Goal: Navigation & Orientation: Go to known website

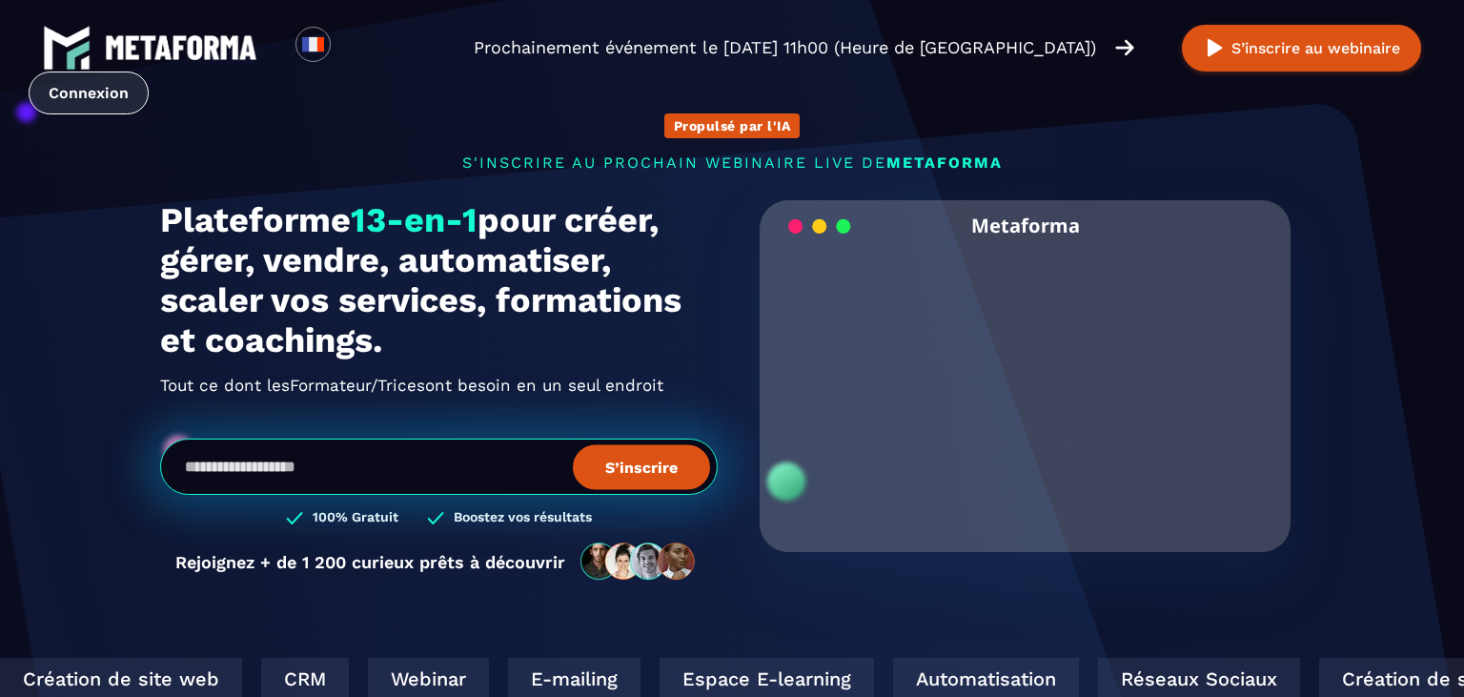
click at [149, 71] on link "Connexion" at bounding box center [89, 92] width 120 height 43
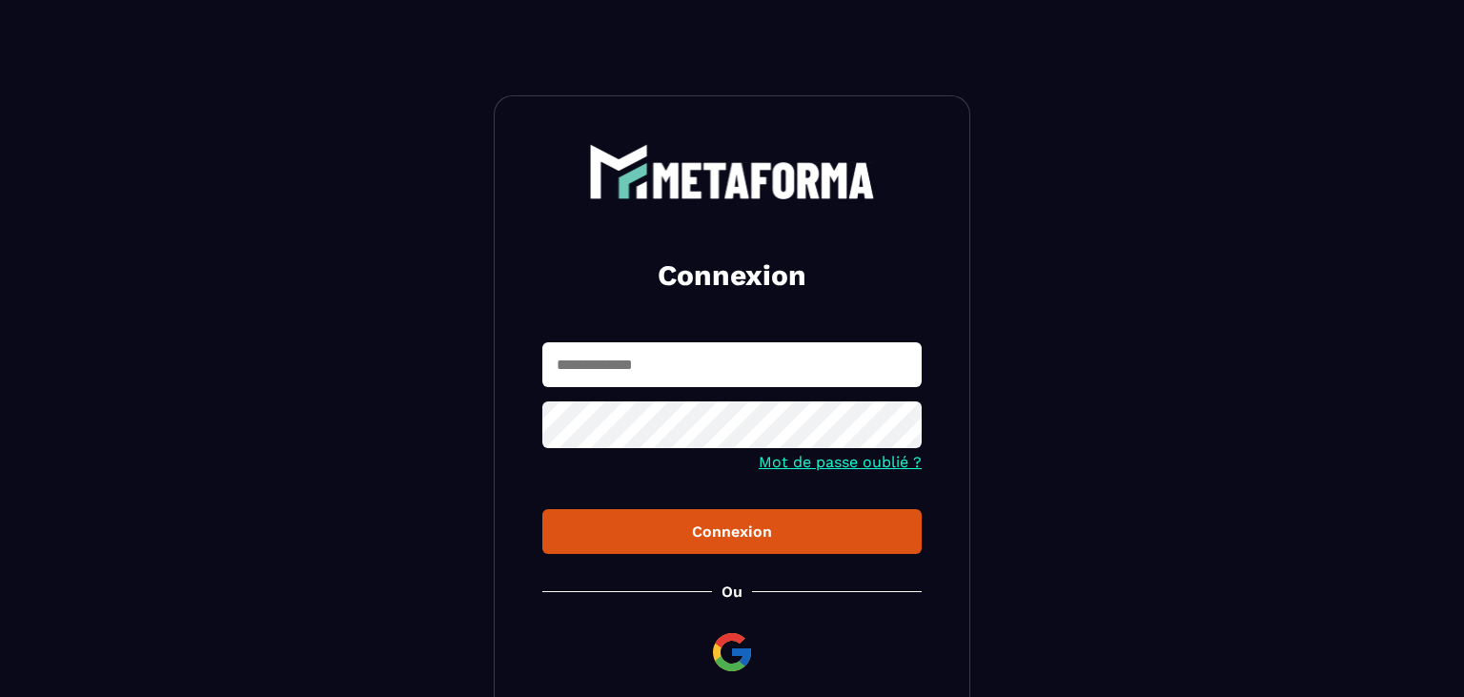
scroll to position [166, 0]
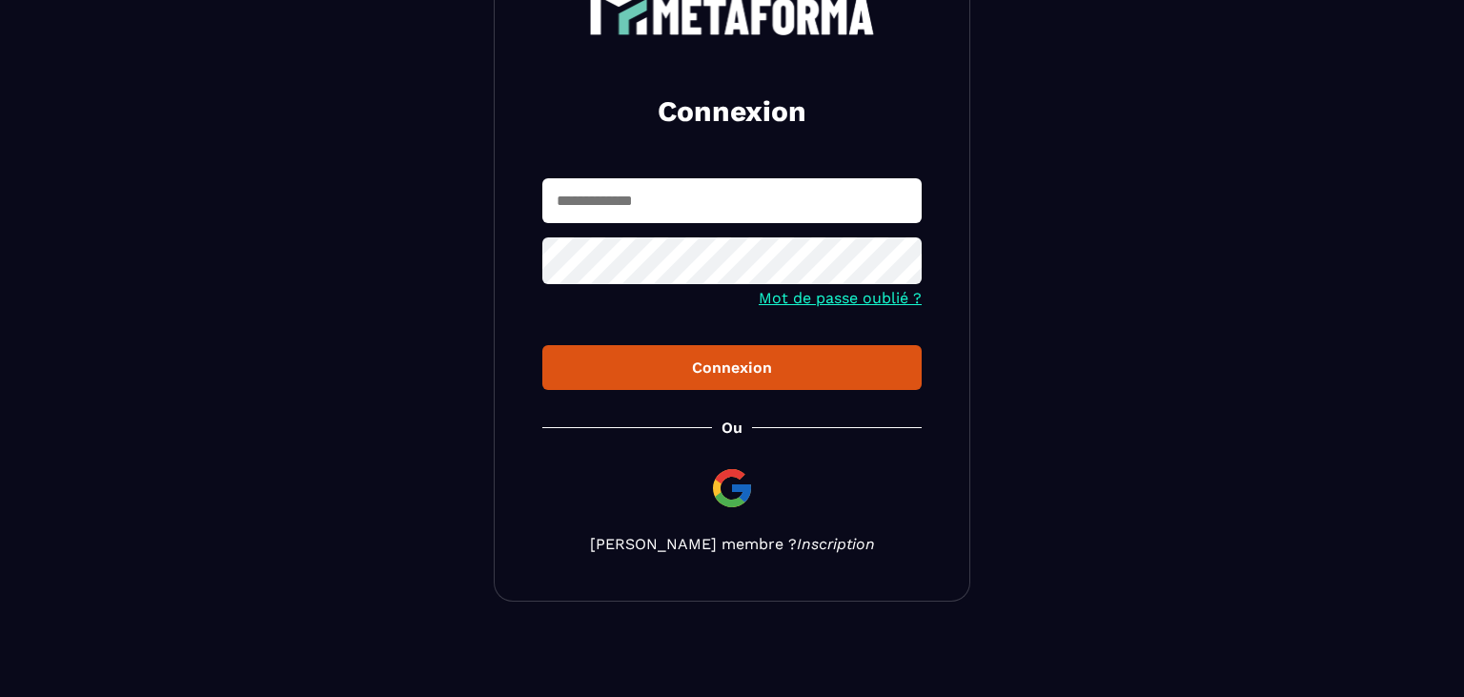
click at [801, 535] on link "Inscription" at bounding box center [836, 544] width 78 height 18
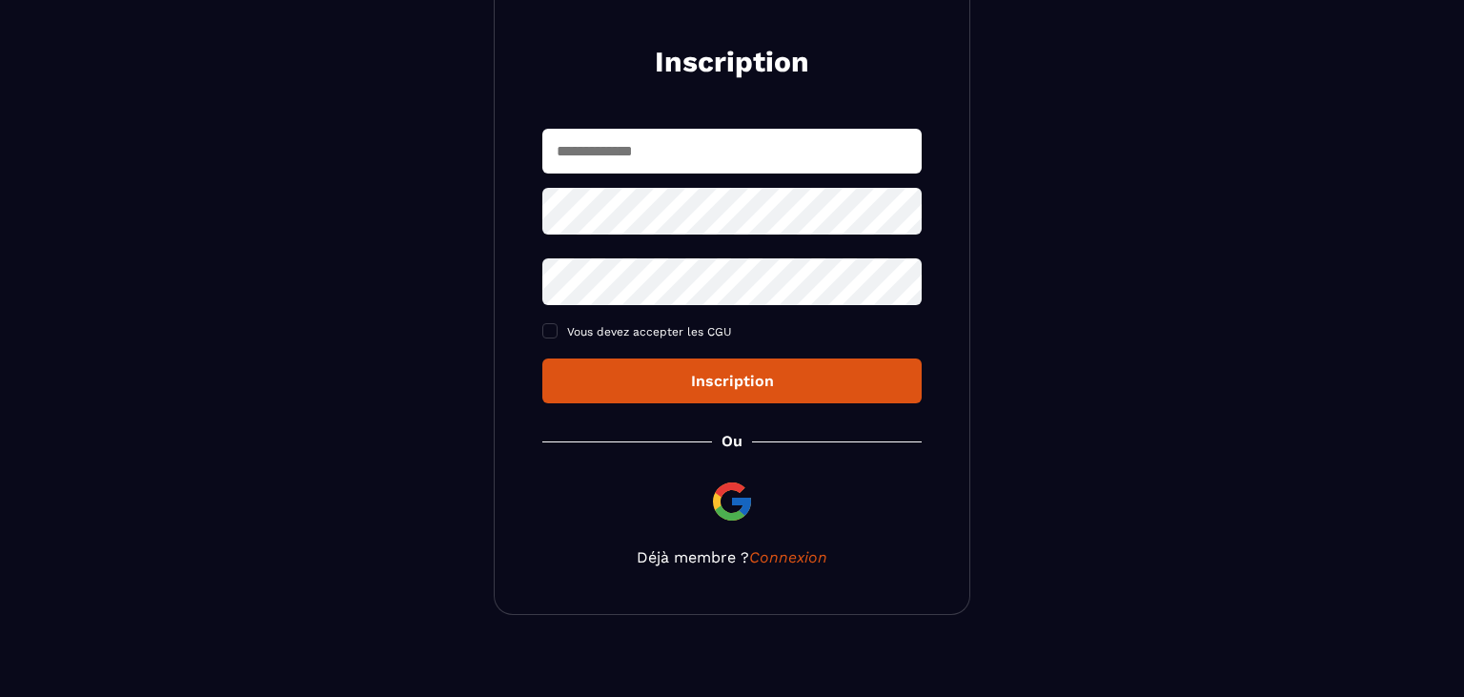
scroll to position [216, 0]
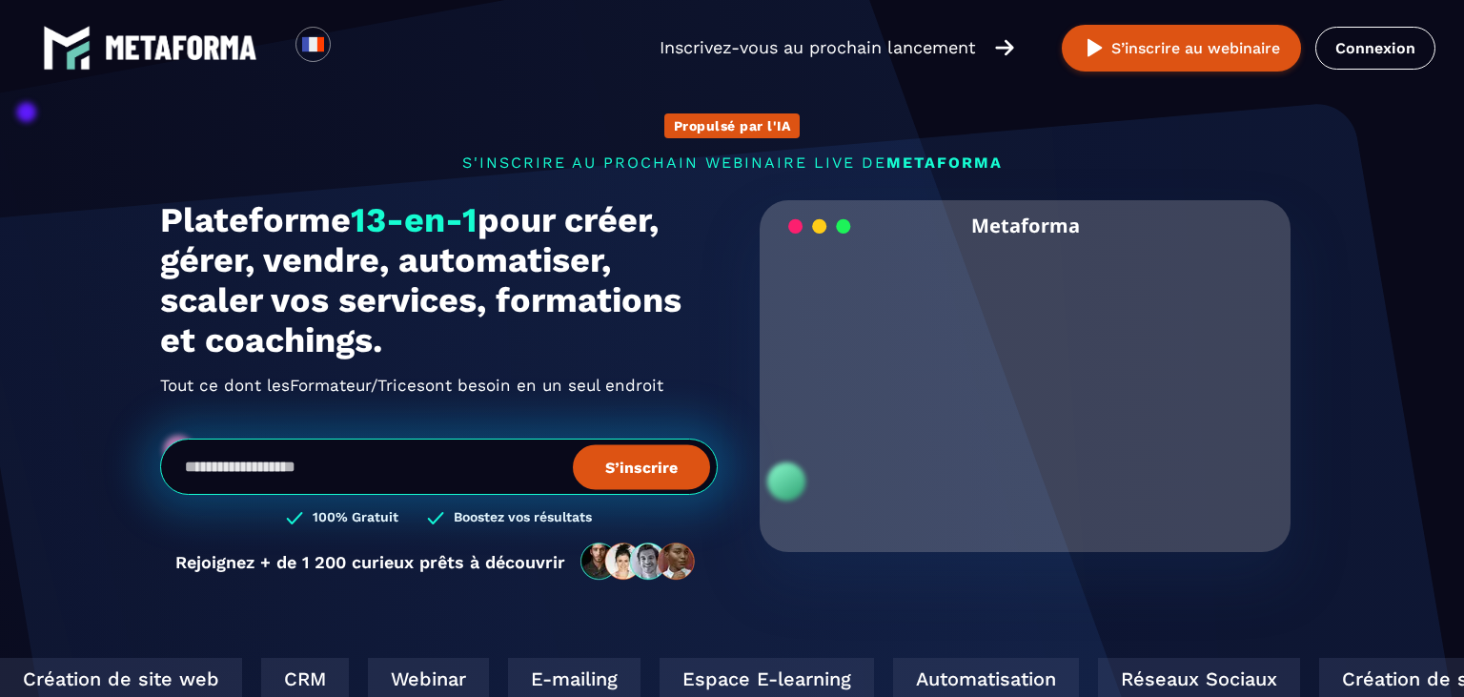
click at [186, 59] on img at bounding box center [181, 47] width 152 height 25
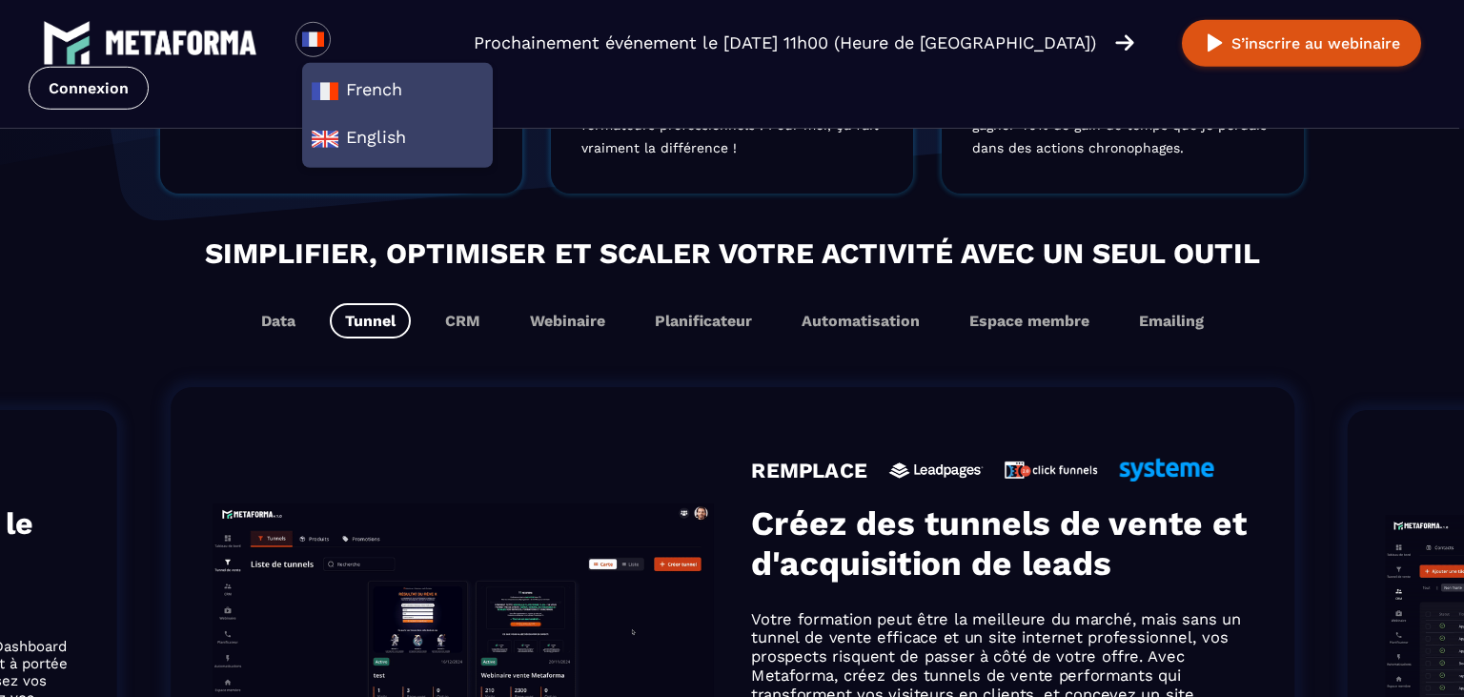
scroll to position [954, 0]
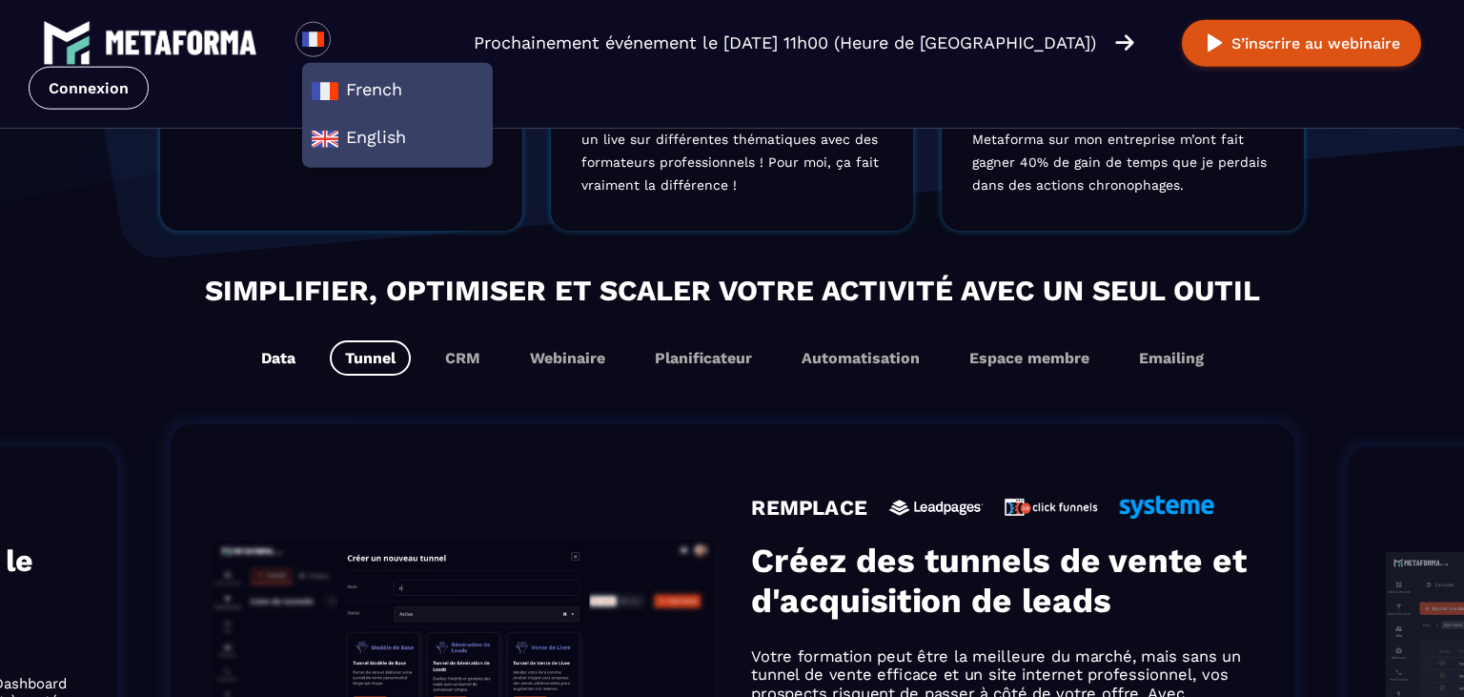
click at [288, 364] on button "Data" at bounding box center [278, 357] width 65 height 35
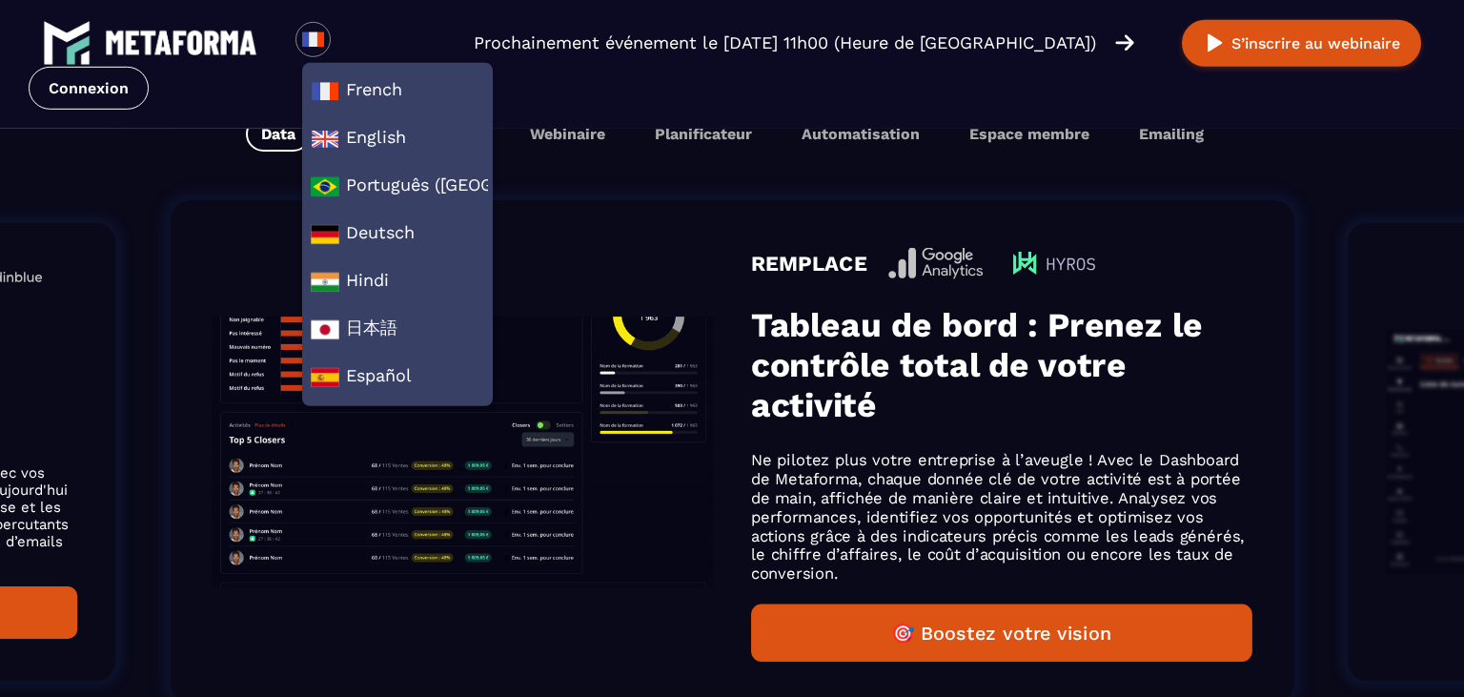
scroll to position [1178, 0]
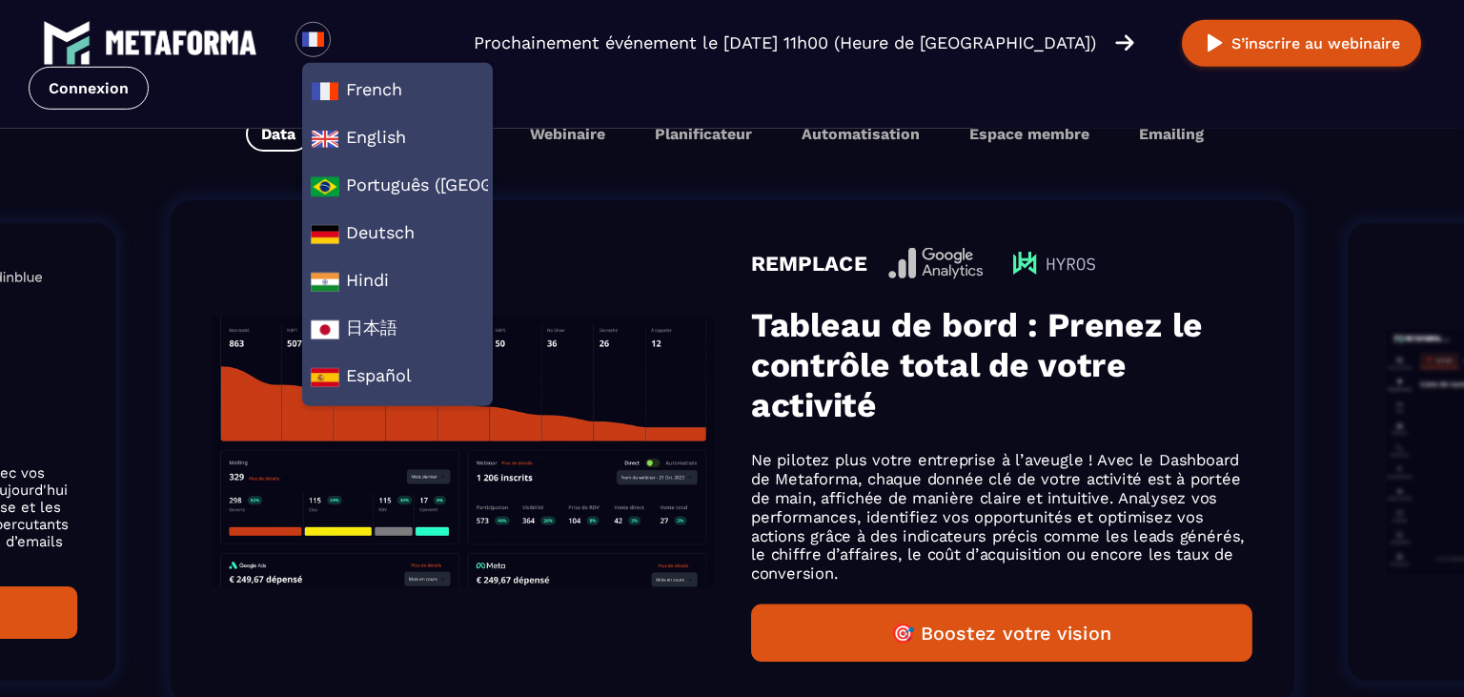
click at [902, 411] on h3 "Tableau de bord : Prenez le contrôle total de votre activité" at bounding box center [1001, 364] width 501 height 119
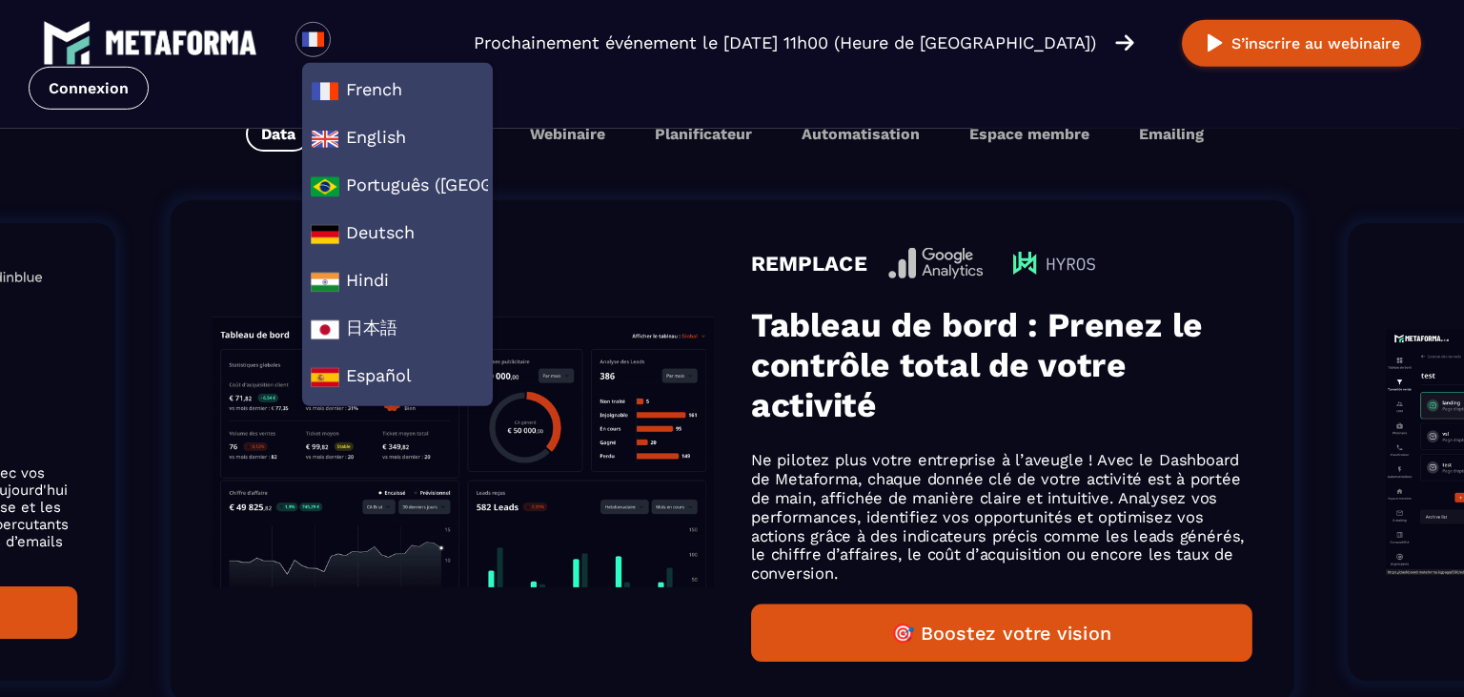
click at [768, 251] on div "REMPLACE" at bounding box center [1001, 263] width 501 height 42
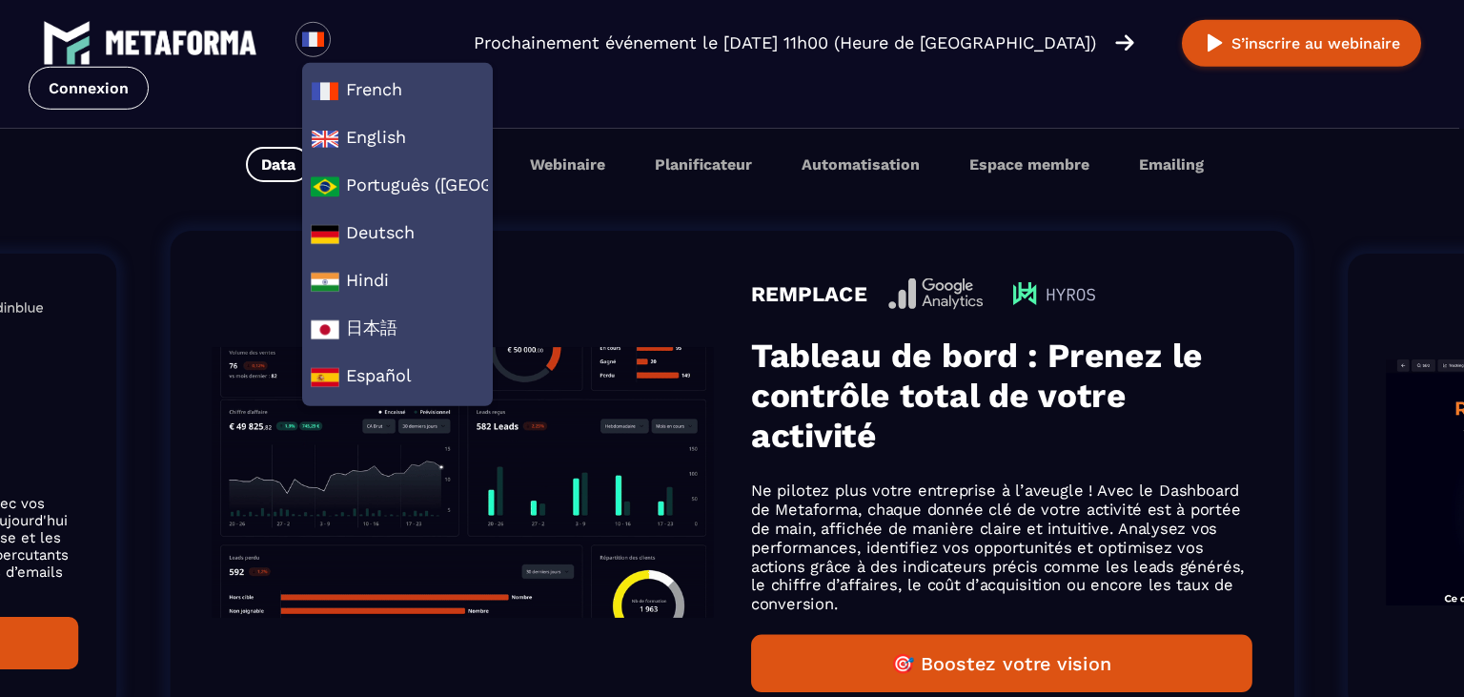
scroll to position [1208, 0]
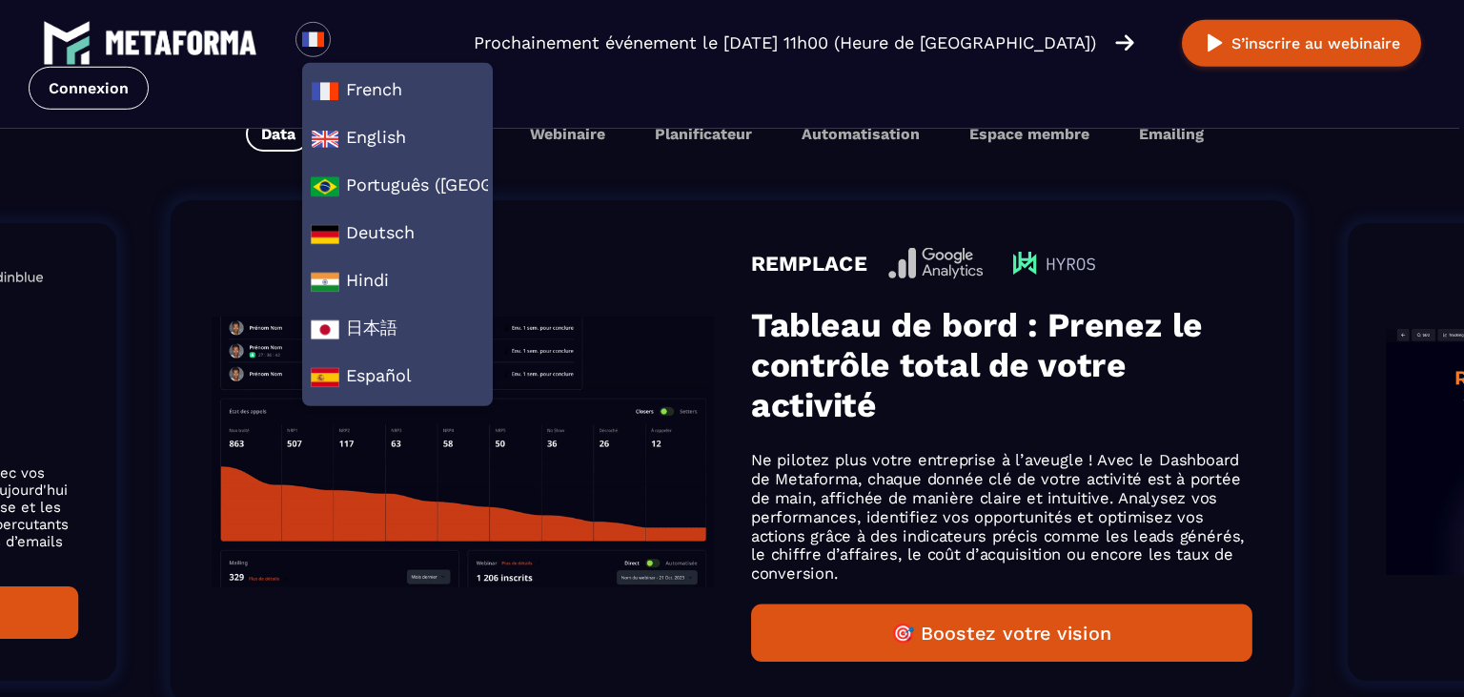
click at [712, 210] on div "REMPLACE Tableau de bord : Prenez le contrôle total de votre activité Ne pilote…" at bounding box center [732, 451] width 1123 height 503
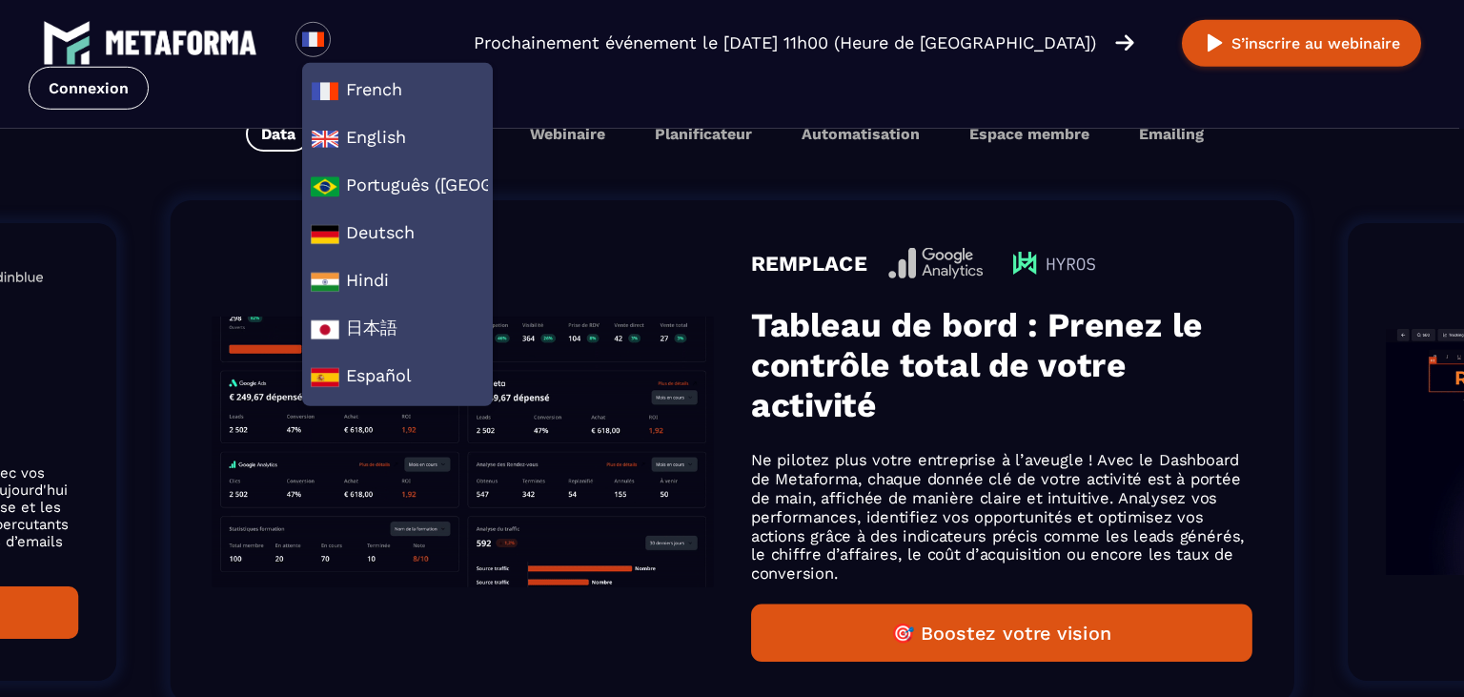
click at [314, 40] on img at bounding box center [313, 40] width 24 height 24
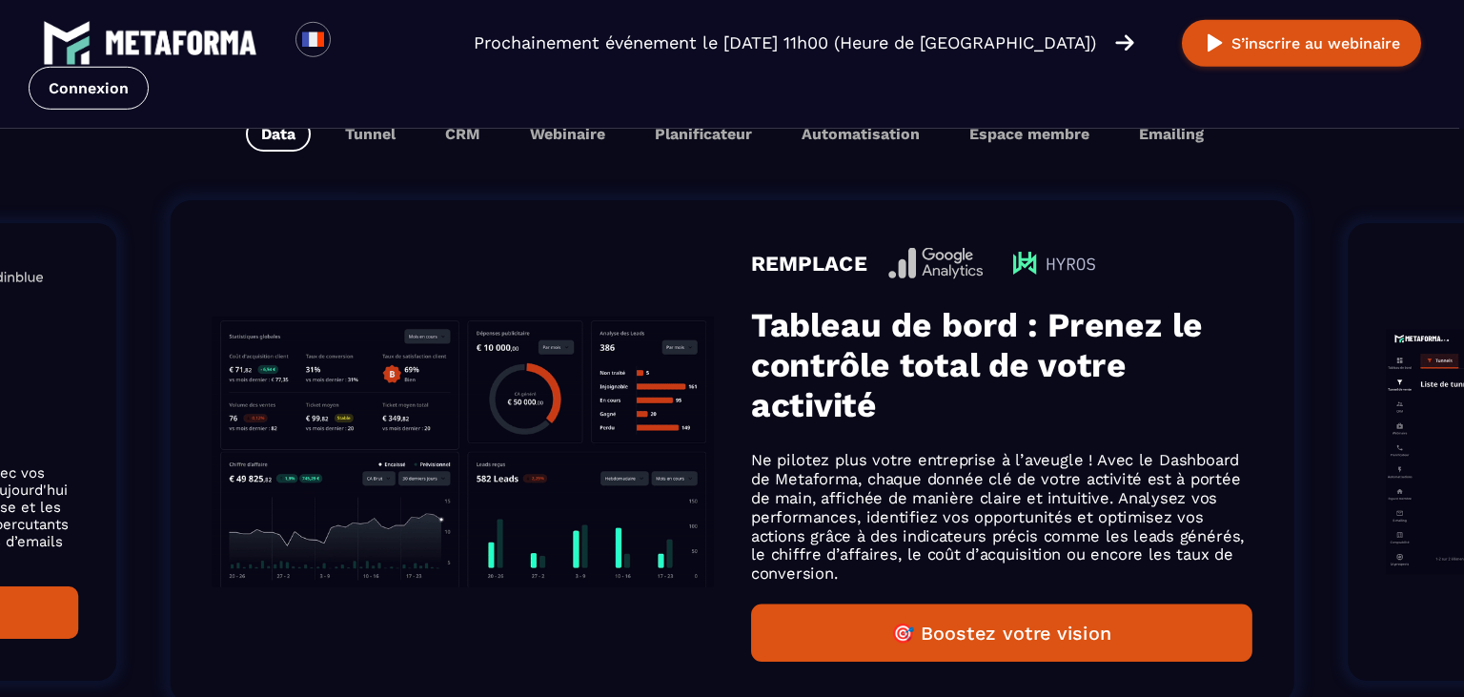
click at [232, 106] on div "Simplifier, optimiser et scaler votre activité avec un seul outil Data Tunnel C…" at bounding box center [732, 98] width 1464 height 107
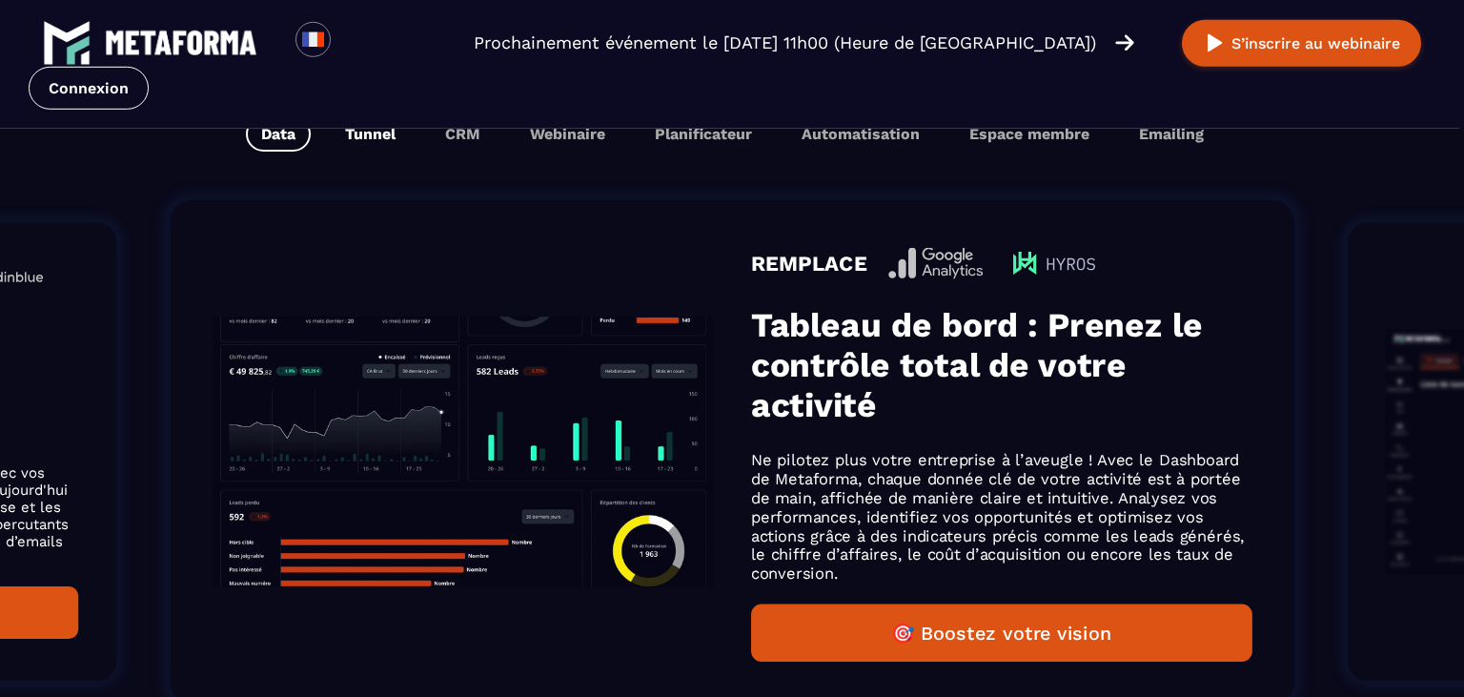
scroll to position [1178, 0]
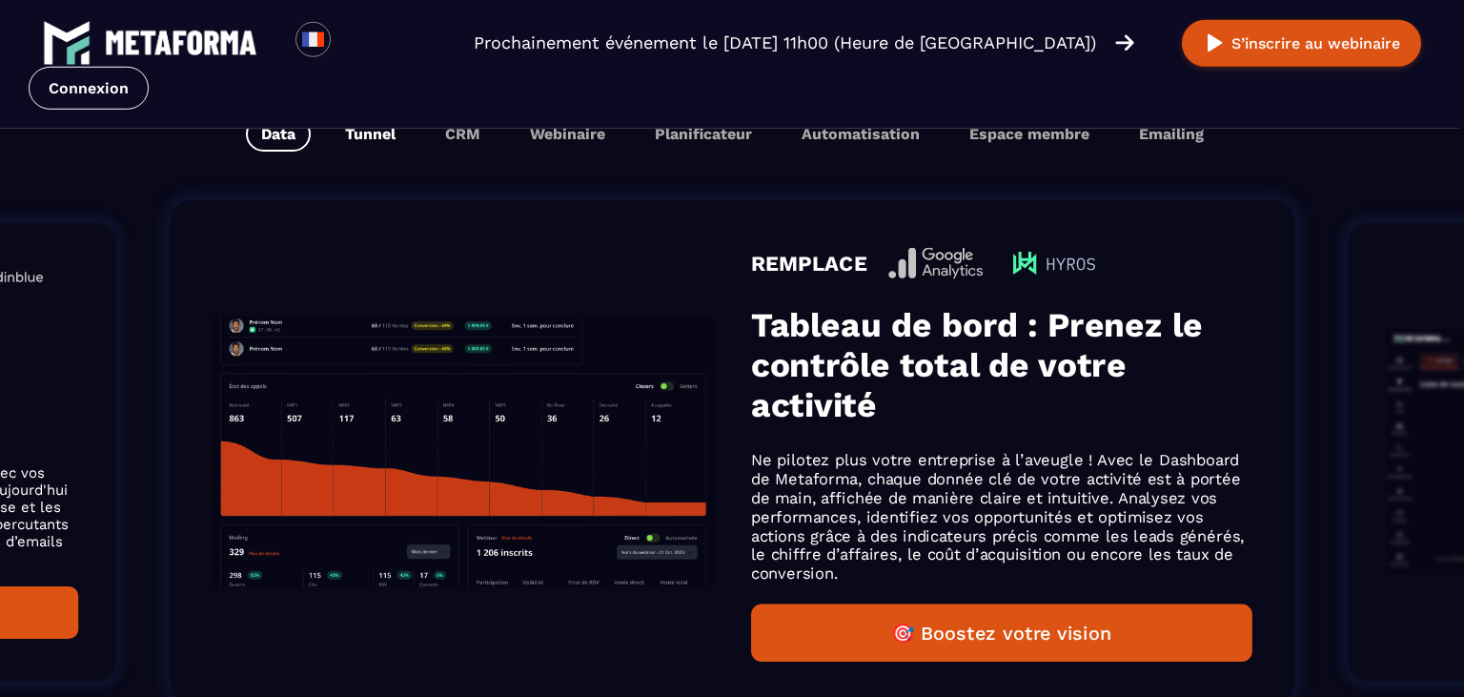
click at [381, 131] on button "Tunnel" at bounding box center [370, 133] width 81 height 35
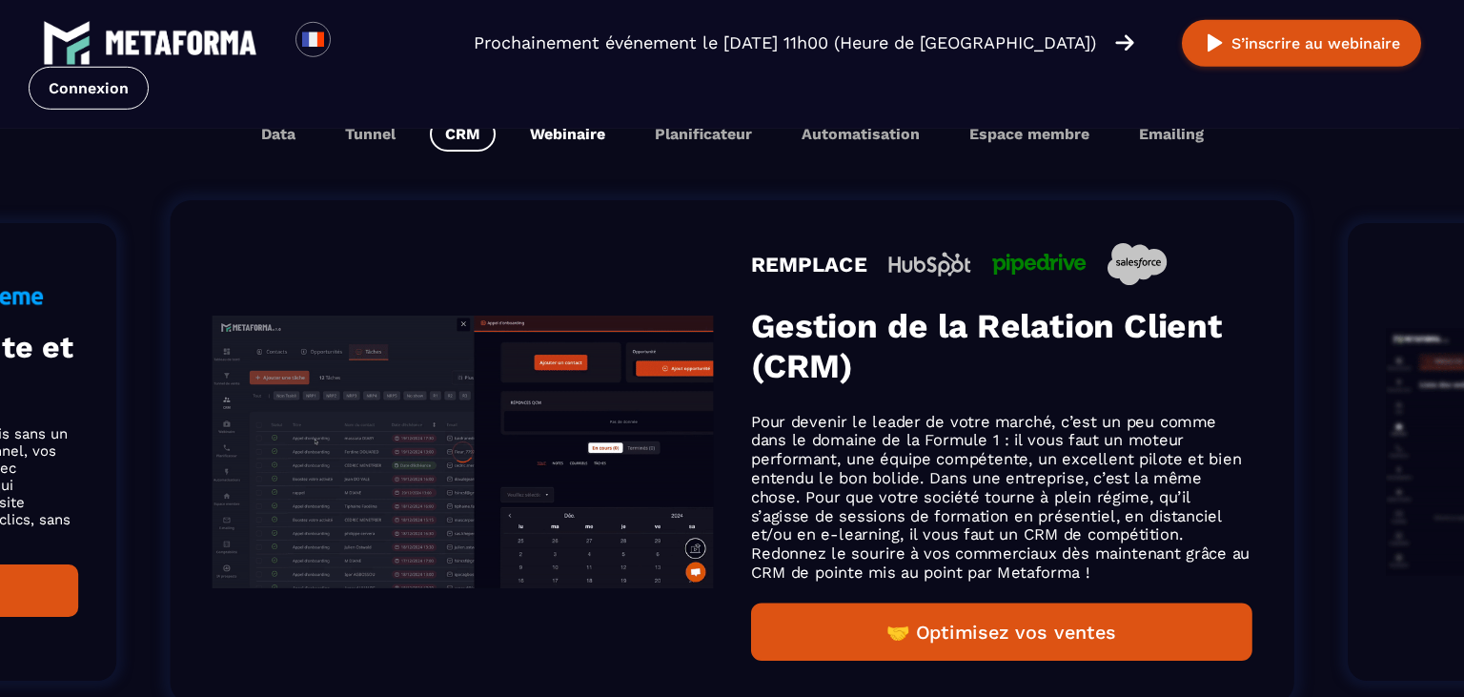
click at [539, 130] on button "Webinaire" at bounding box center [568, 133] width 106 height 35
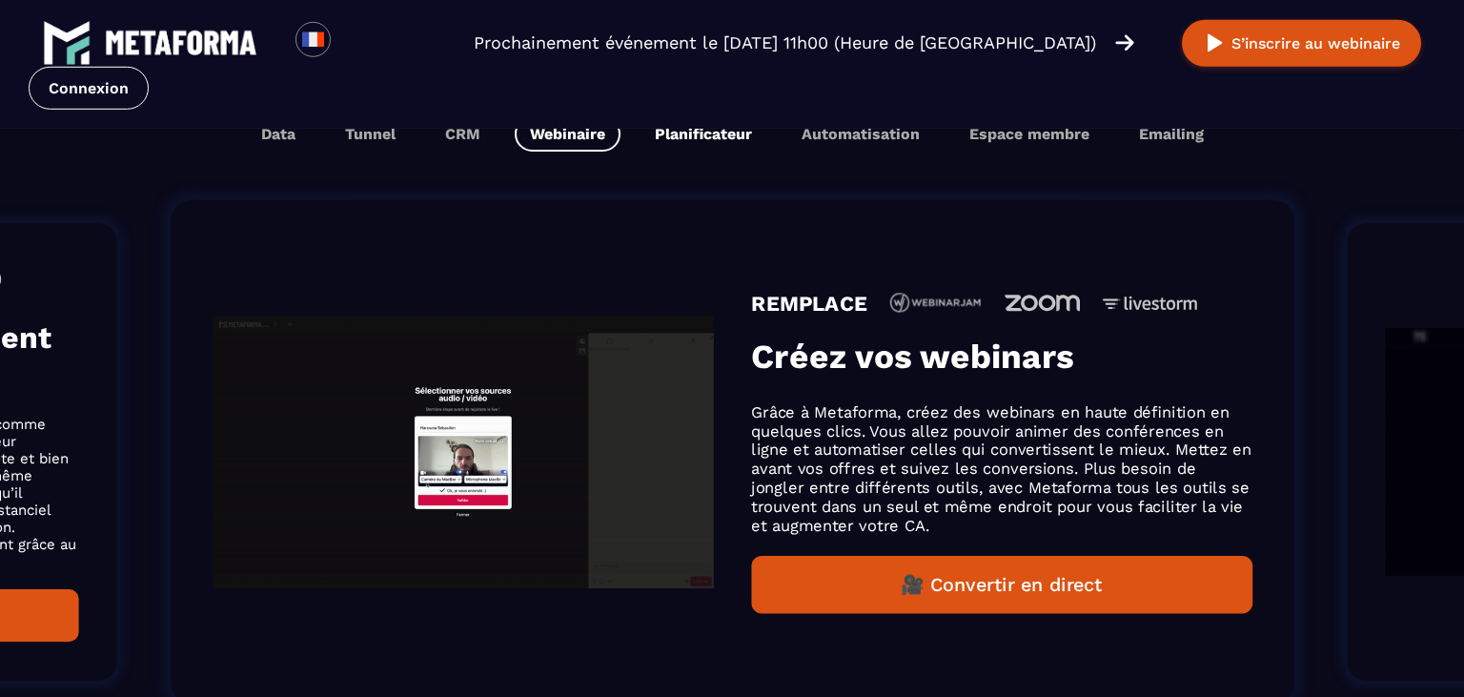
click at [729, 122] on button "Planificateur" at bounding box center [703, 133] width 128 height 35
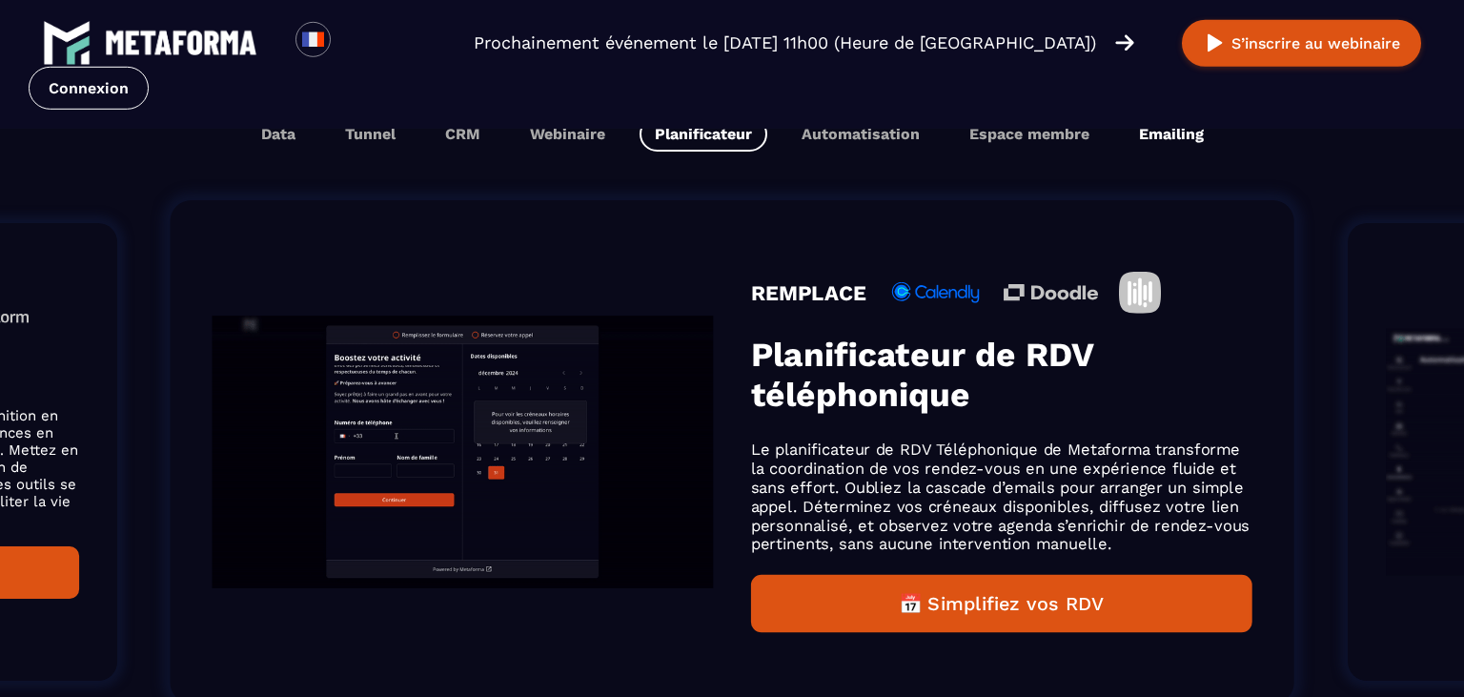
click at [1142, 144] on button "Emailing" at bounding box center [1170, 133] width 95 height 35
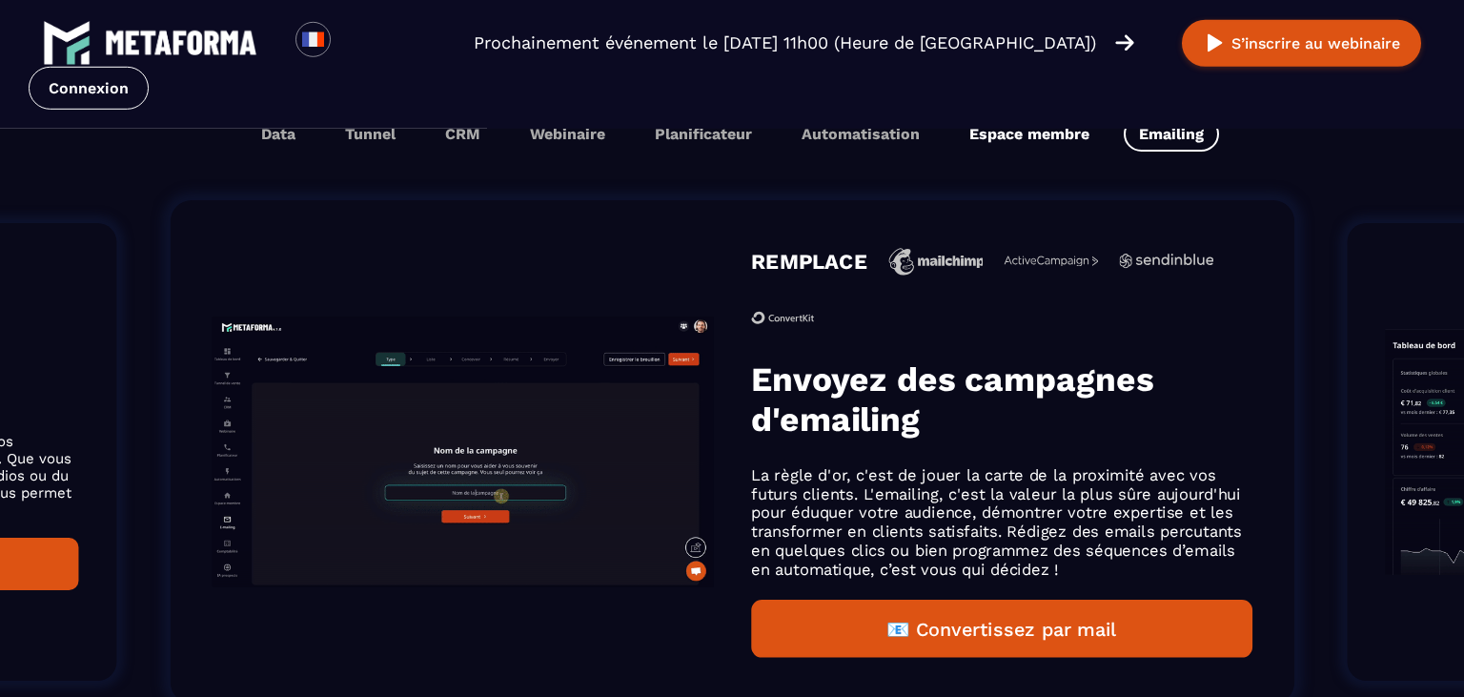
click at [1028, 134] on button "Espace membre" at bounding box center [1029, 133] width 151 height 35
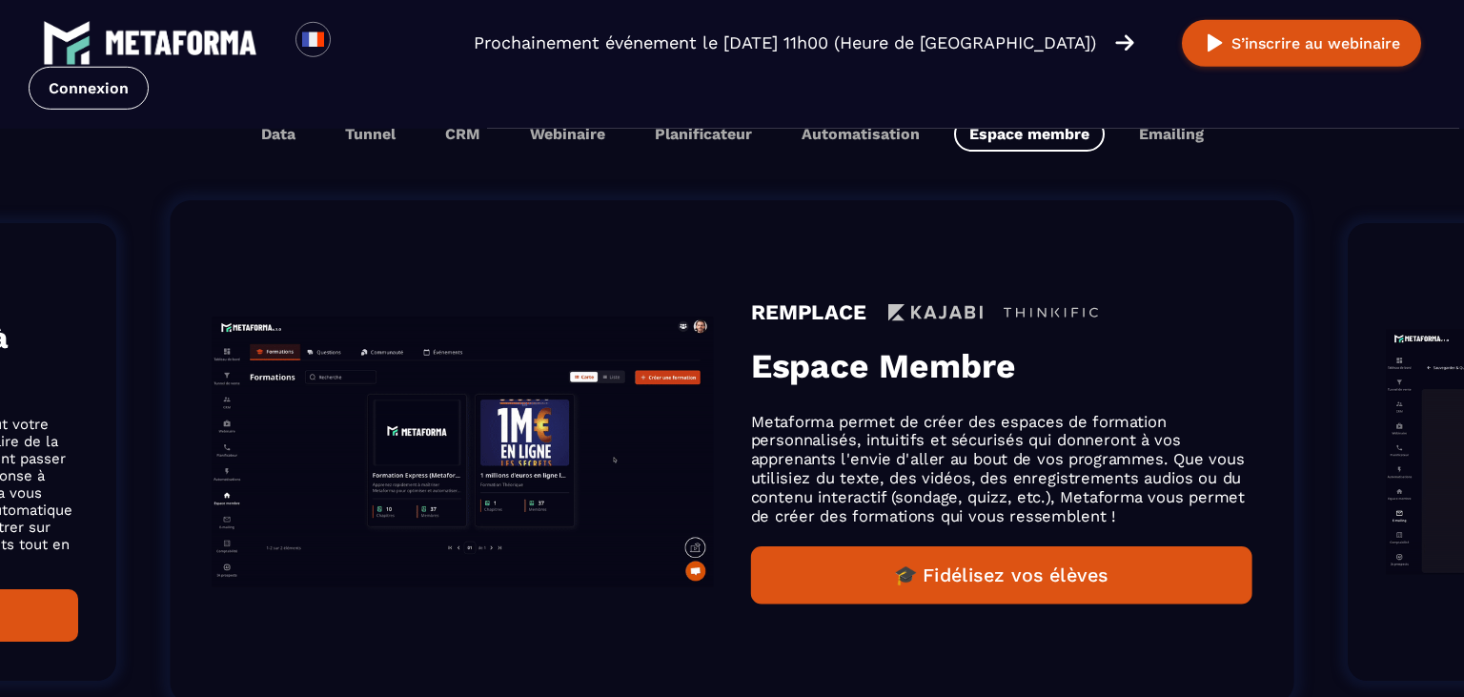
scroll to position [1208, 0]
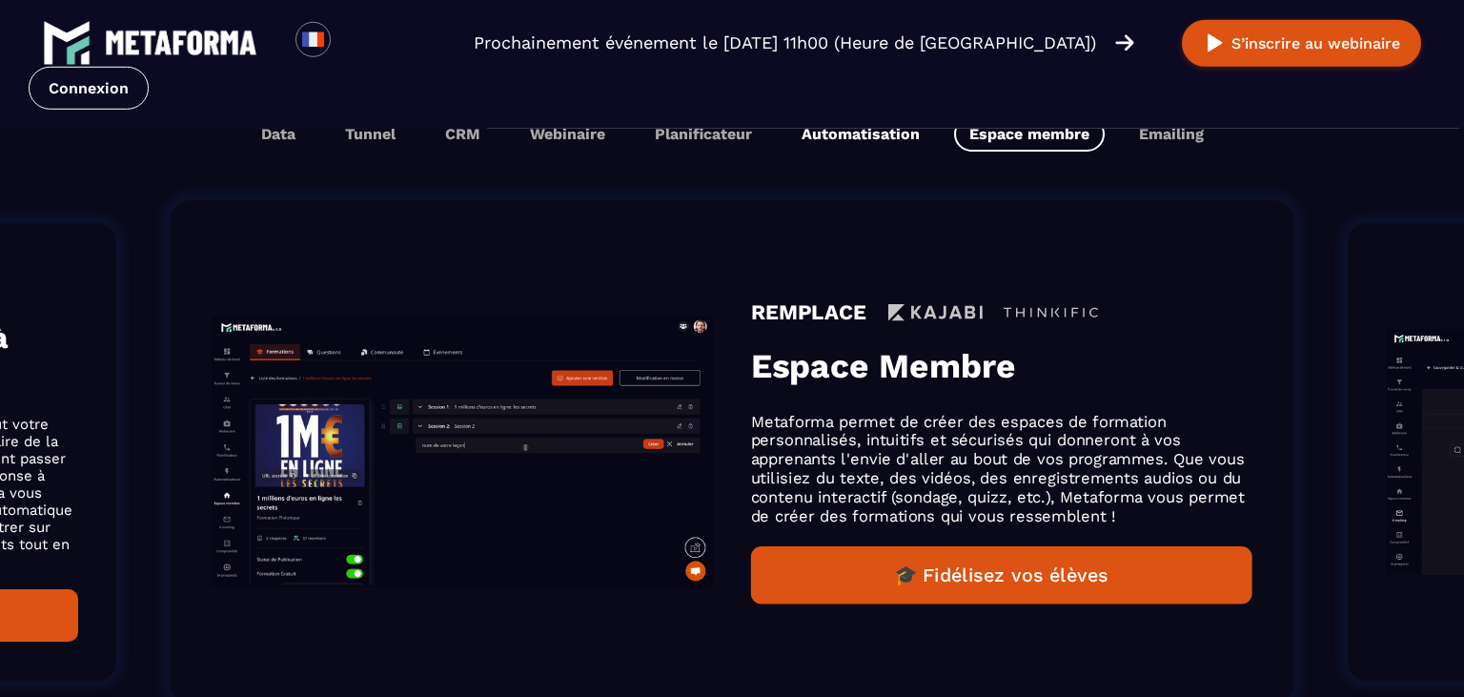
click at [917, 131] on button "Automatisation" at bounding box center [860, 133] width 149 height 35
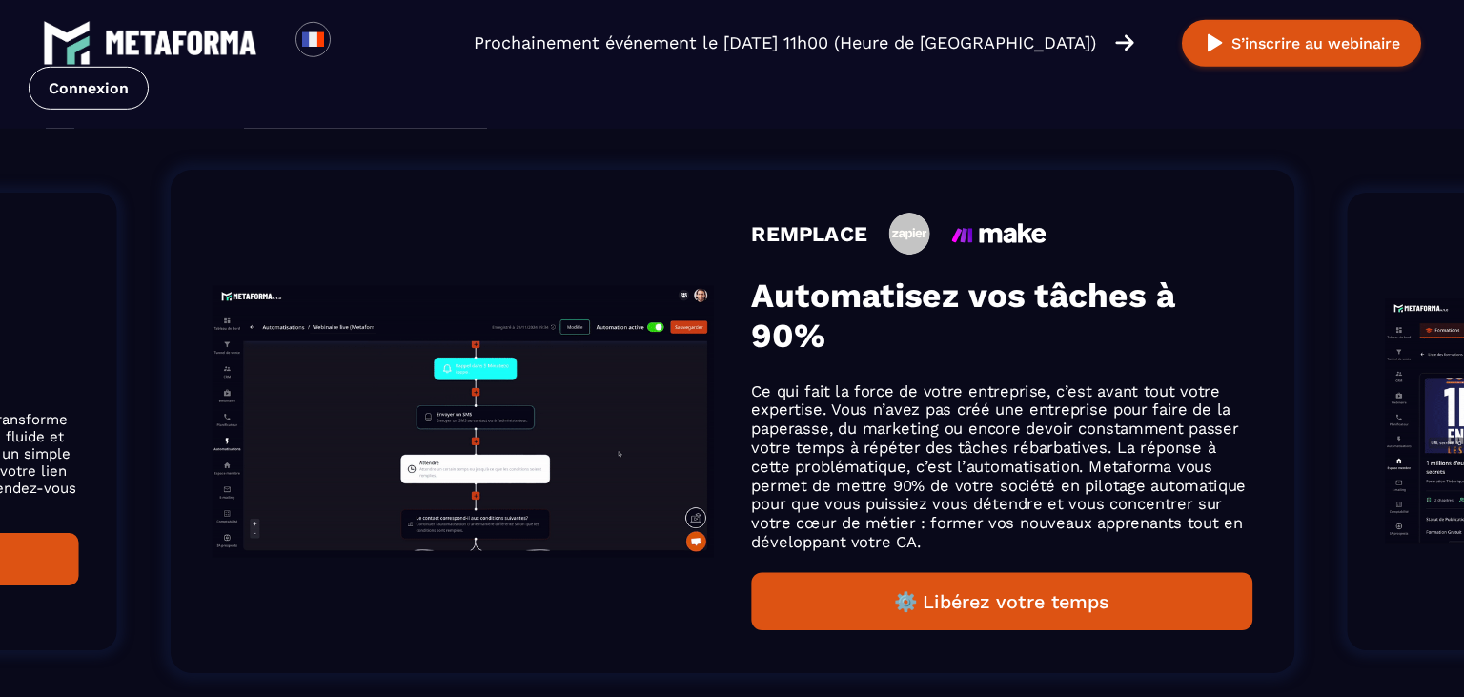
scroll to position [1178, 0]
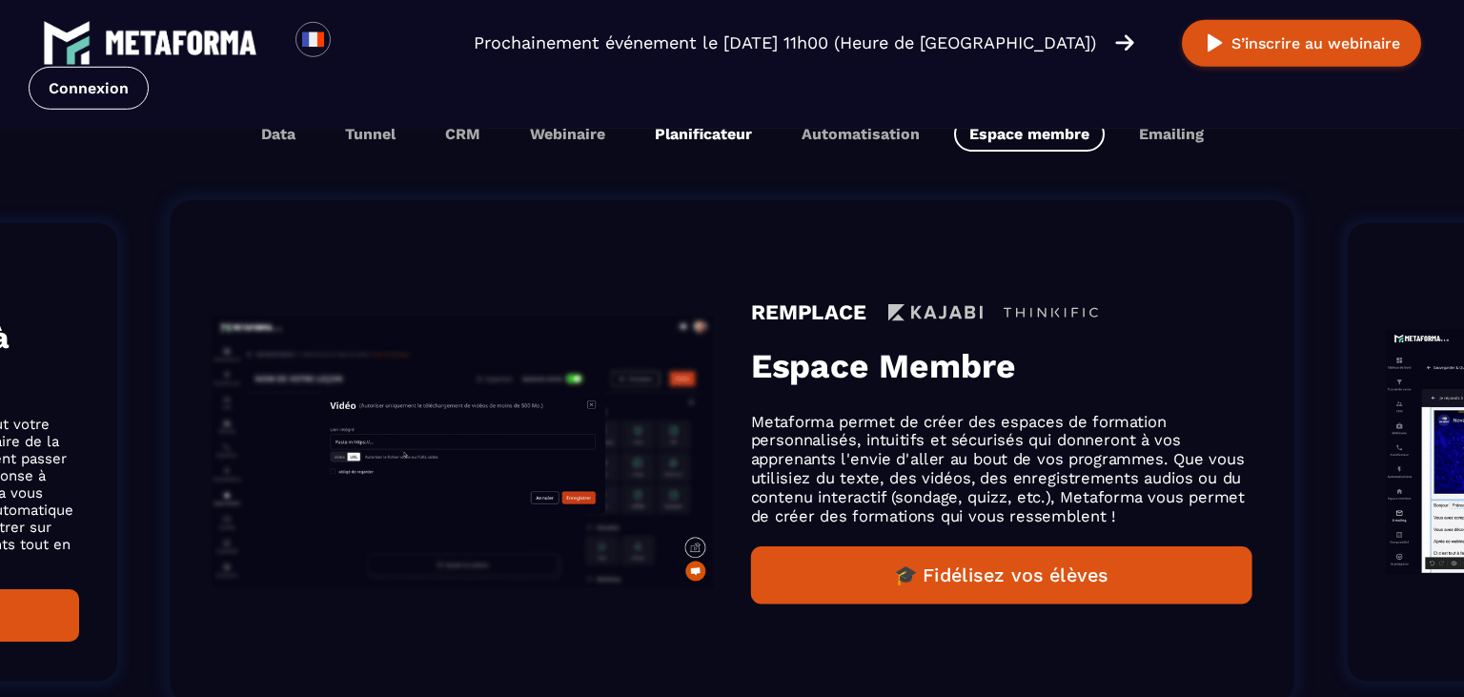
click at [720, 132] on button "Planificateur" at bounding box center [703, 133] width 128 height 35
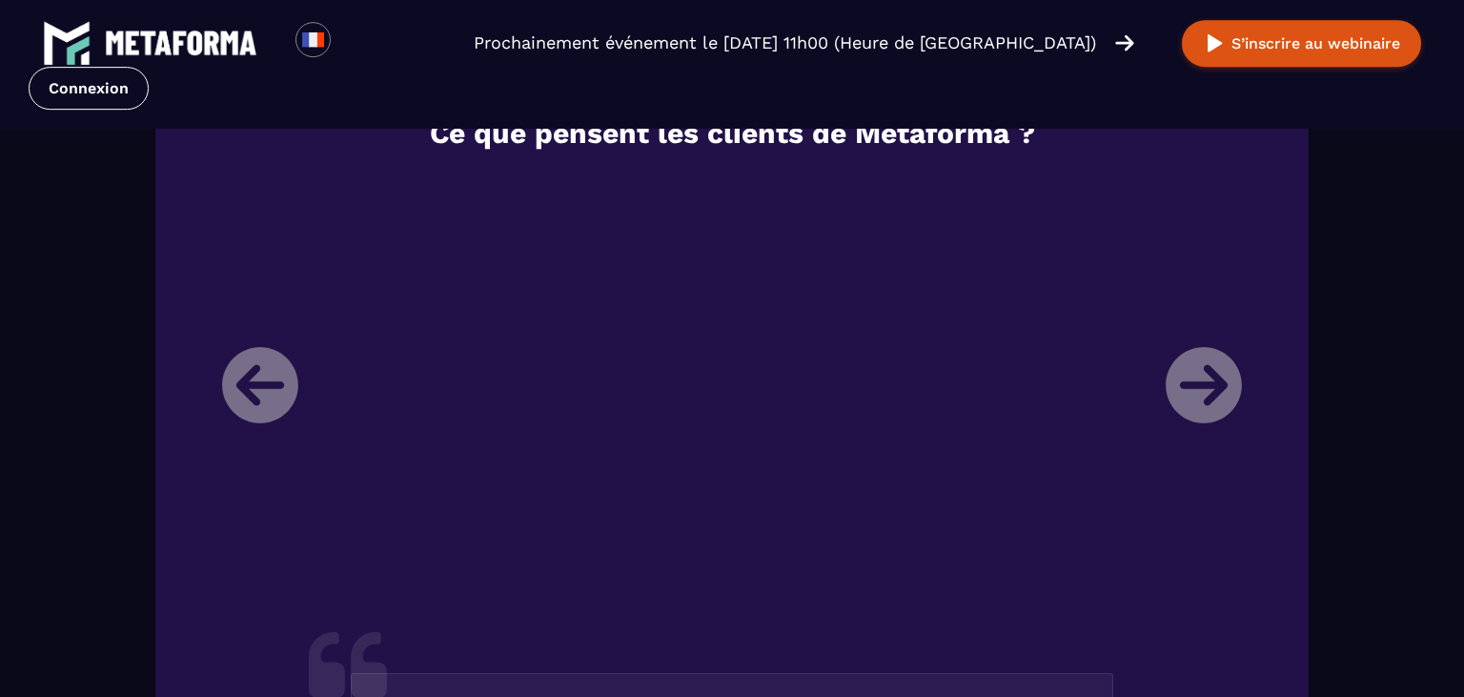
scroll to position [2181, 0]
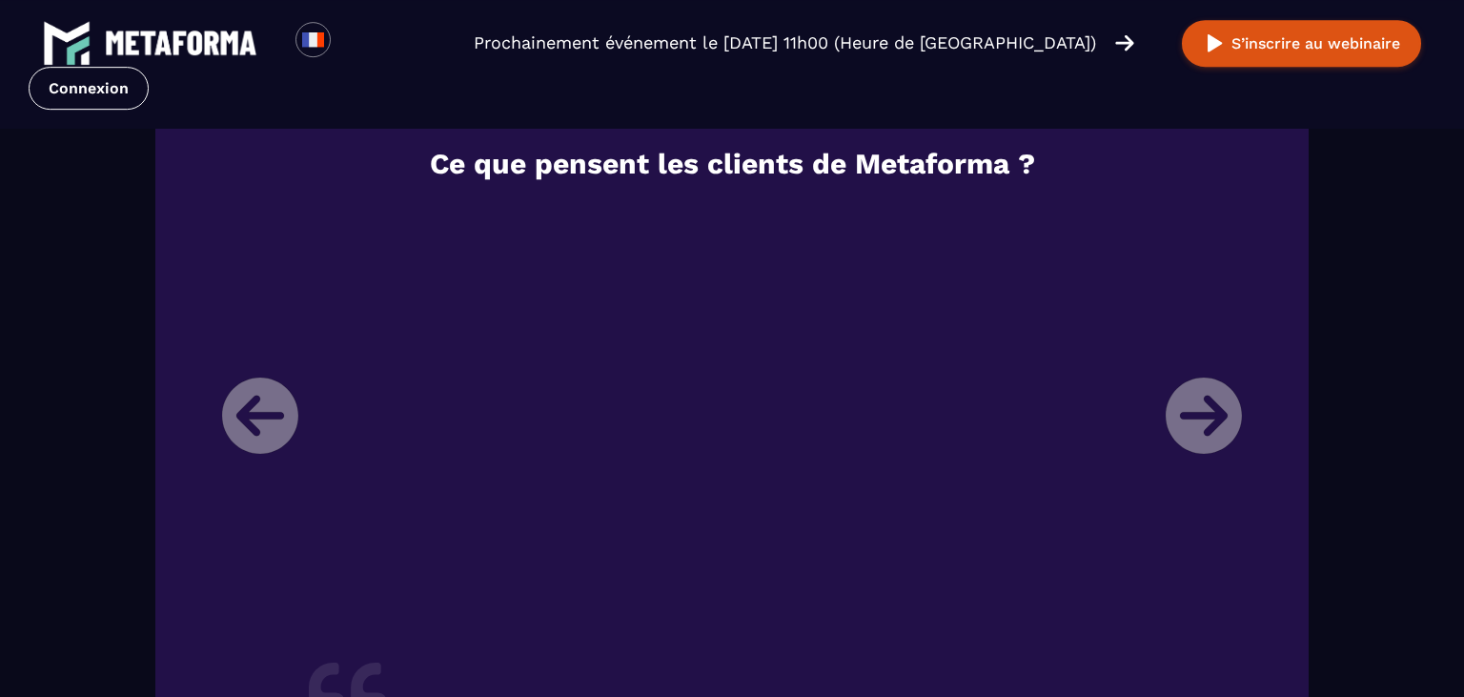
click at [1212, 415] on li "Laura Directrice d'un organisme de formation Je m’appelle Laura, je suis direct…" at bounding box center [732, 700] width 1048 height 993
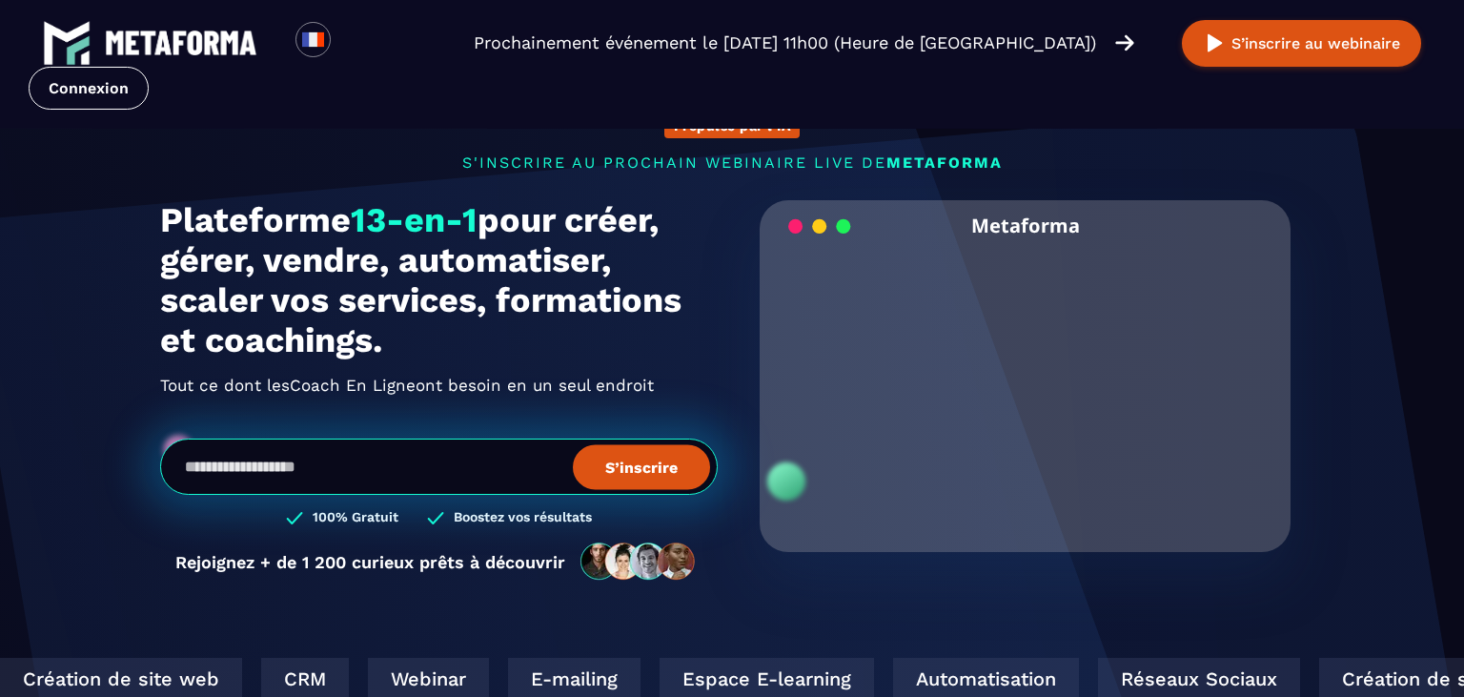
scroll to position [0, 0]
